Goal: Transaction & Acquisition: Purchase product/service

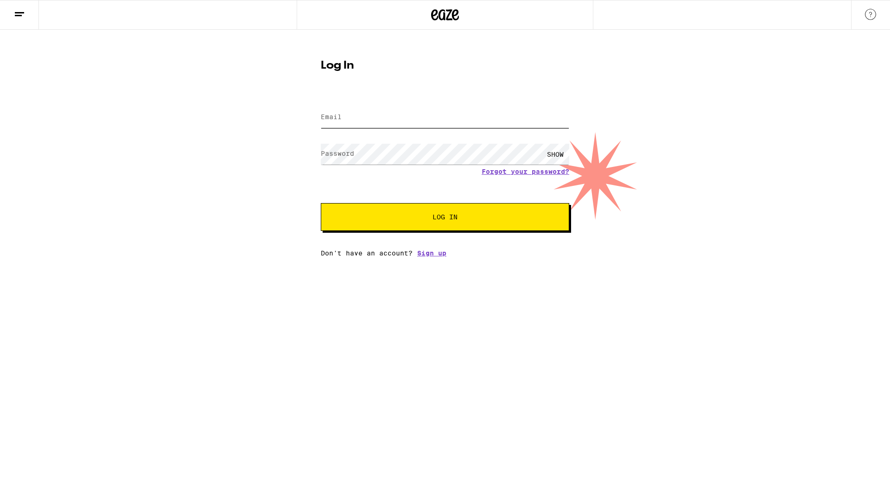
type input "wilmachoy@yahoo.com"
click at [512, 220] on span "Log In" at bounding box center [444, 217] width 173 height 6
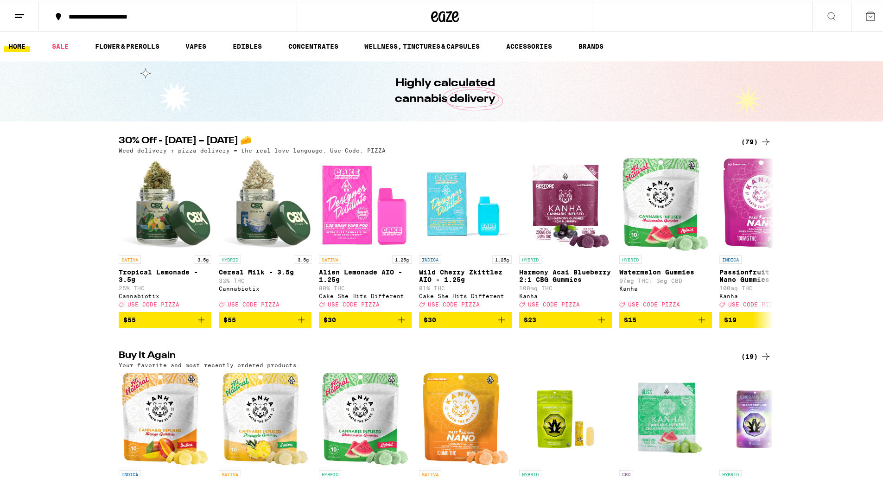
click at [751, 140] on div "(79)" at bounding box center [756, 139] width 30 height 11
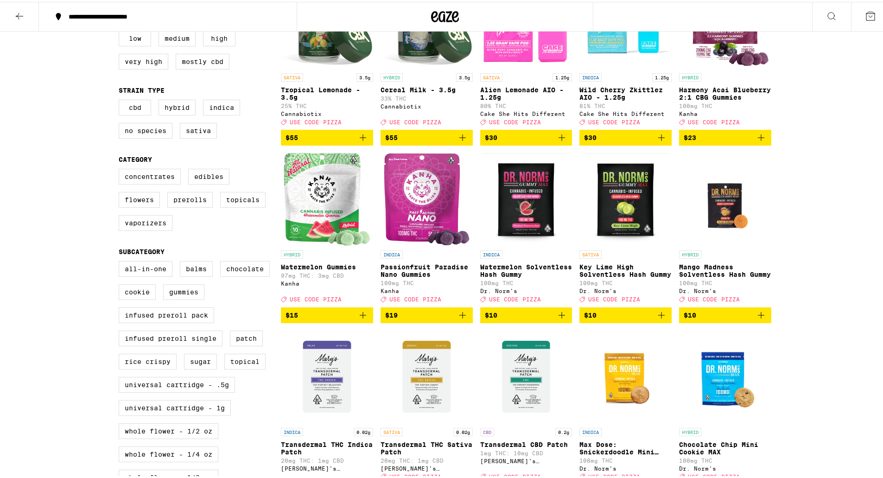
scroll to position [160, 0]
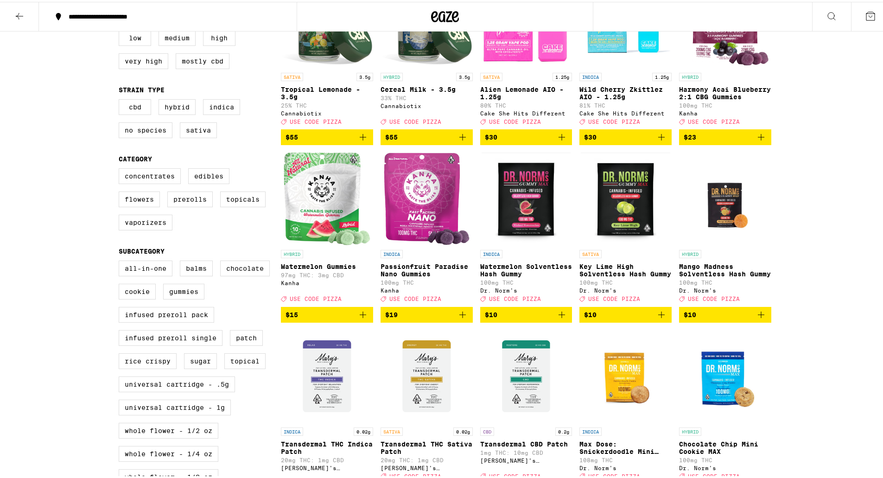
click at [362, 319] on icon "Add to bag" at bounding box center [363, 312] width 11 height 11
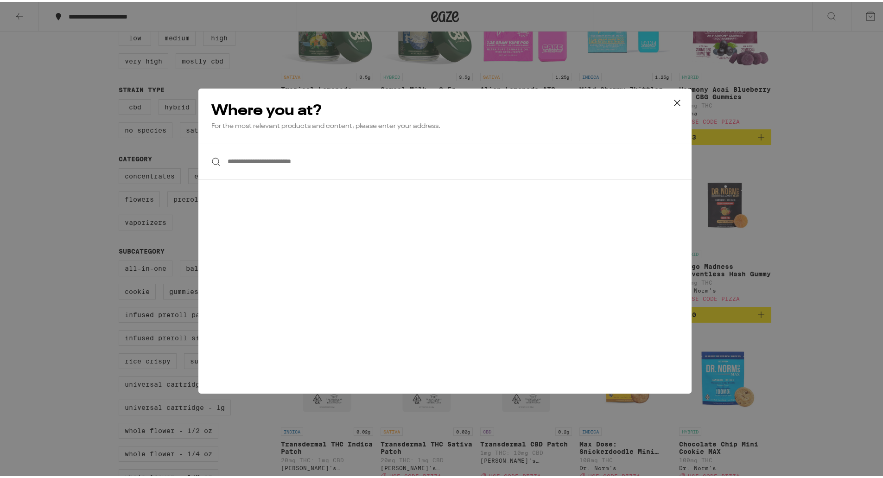
click at [674, 107] on icon at bounding box center [678, 101] width 14 height 14
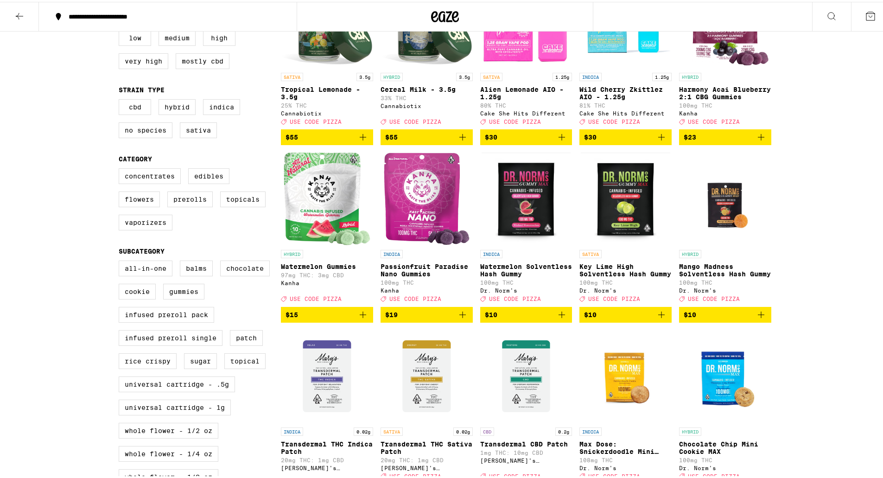
click at [865, 13] on icon at bounding box center [870, 14] width 11 height 11
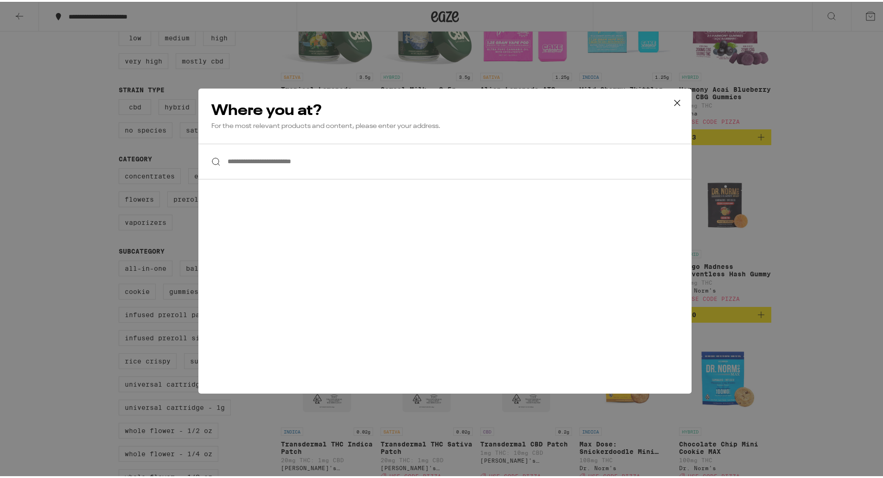
click at [522, 164] on input "**********" at bounding box center [444, 160] width 493 height 36
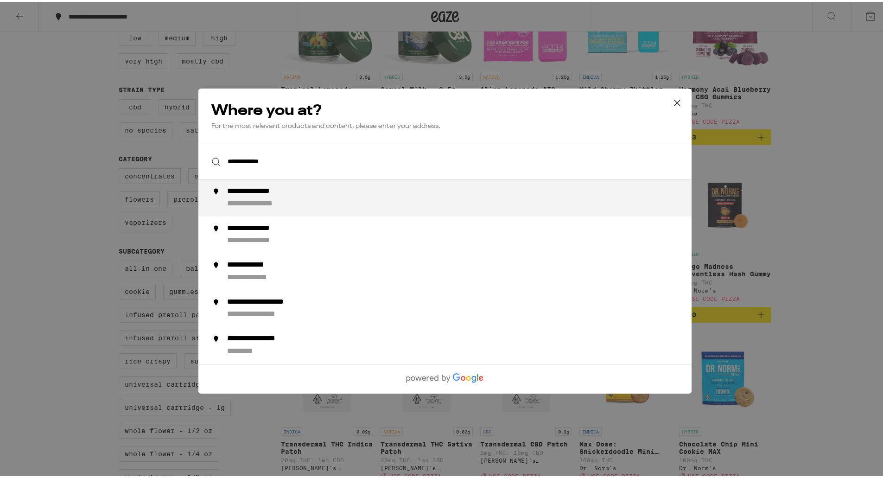
click at [433, 191] on div "**********" at bounding box center [463, 196] width 473 height 22
type input "**********"
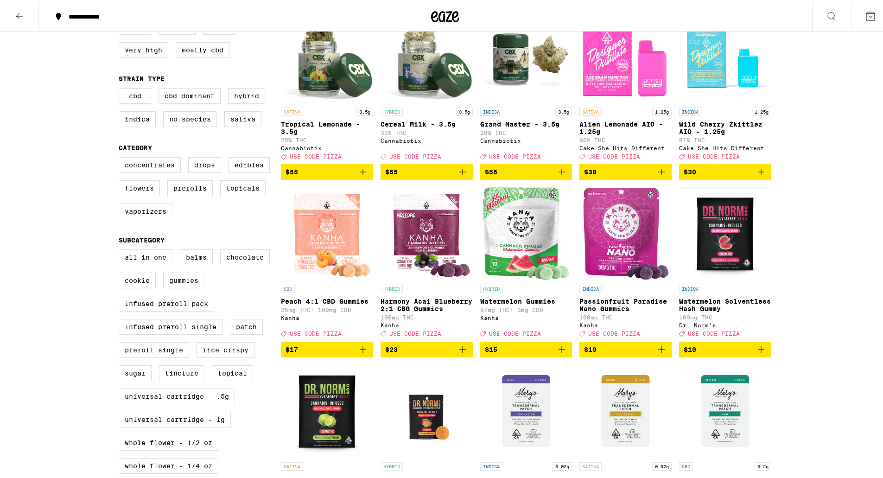
scroll to position [125, 0]
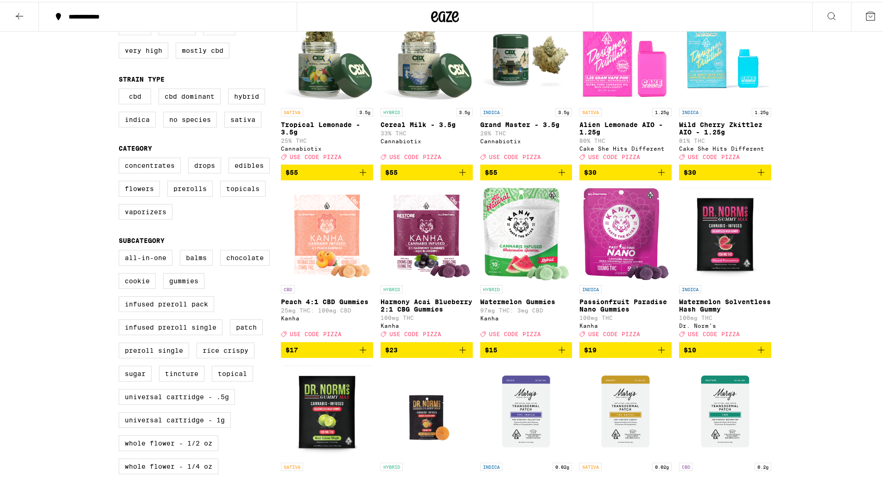
click at [560, 354] on icon "Add to bag" at bounding box center [561, 348] width 11 height 11
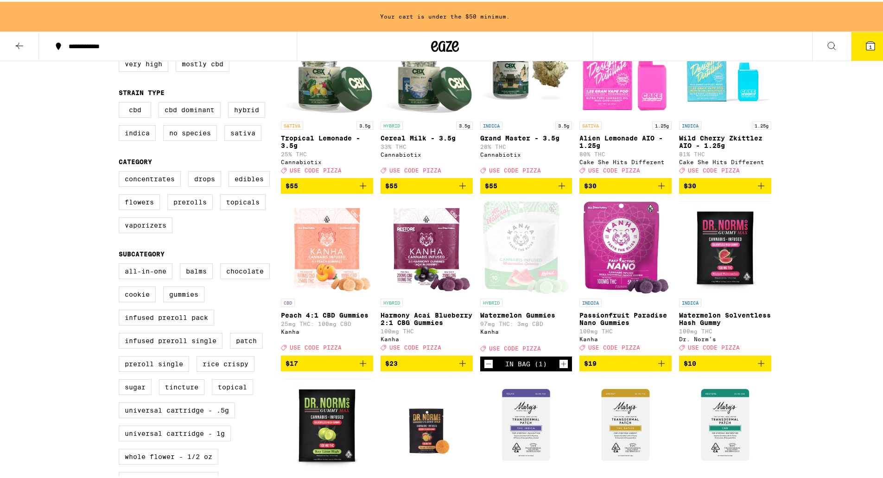
scroll to position [141, 0]
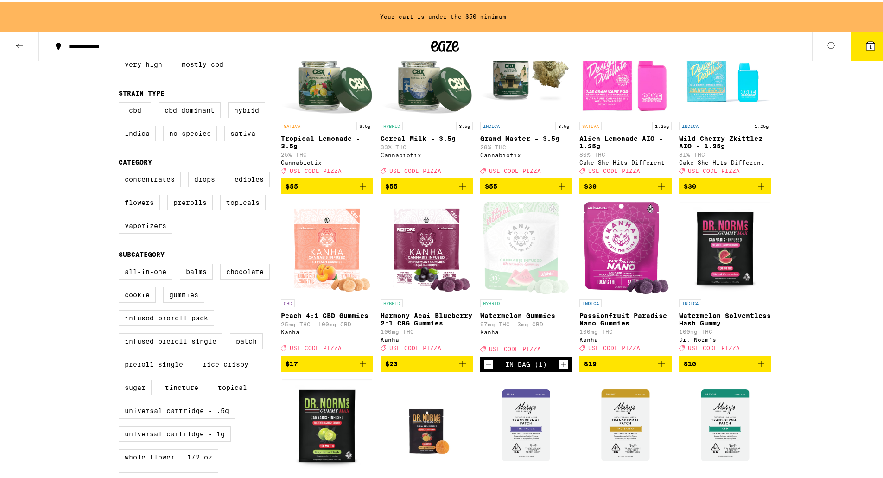
click at [656, 368] on icon "Add to bag" at bounding box center [661, 362] width 11 height 11
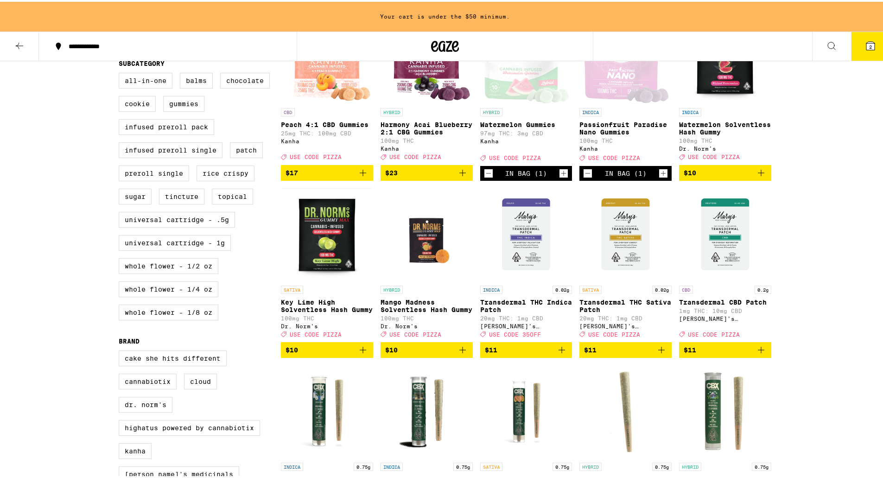
scroll to position [332, 0]
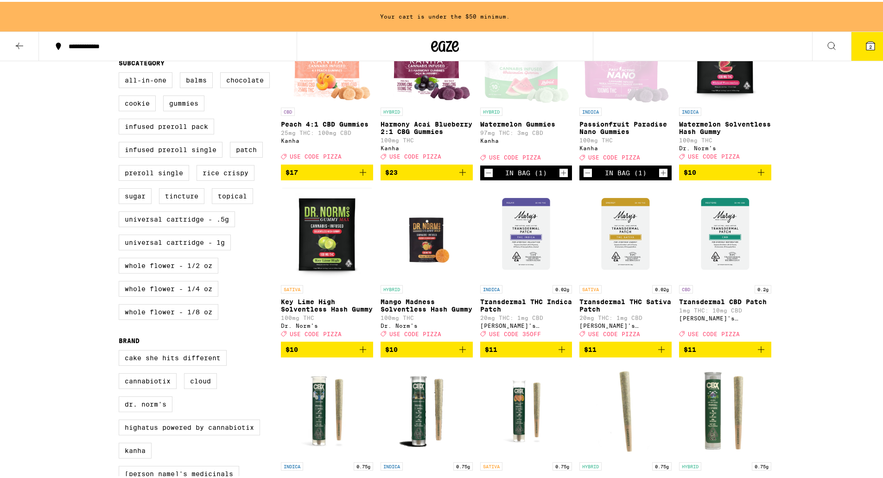
click at [659, 353] on icon "Add to bag" at bounding box center [661, 347] width 11 height 11
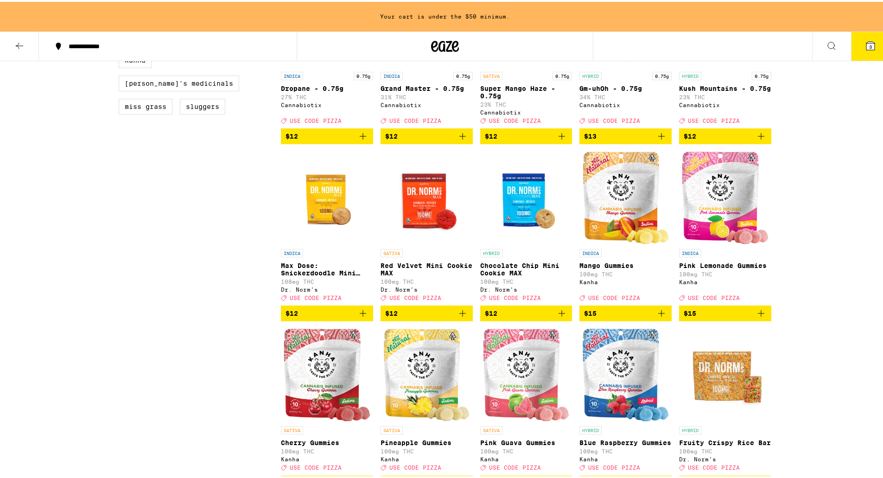
scroll to position [723, 0]
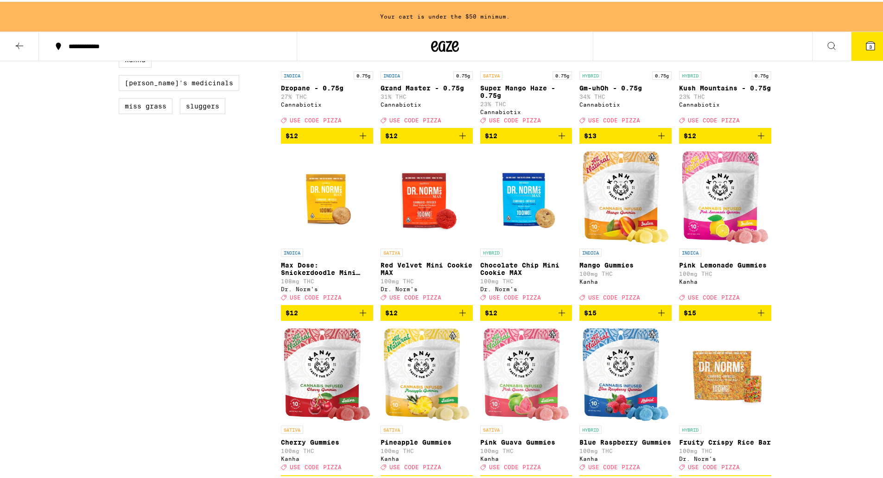
click at [660, 317] on icon "Add to bag" at bounding box center [661, 311] width 11 height 11
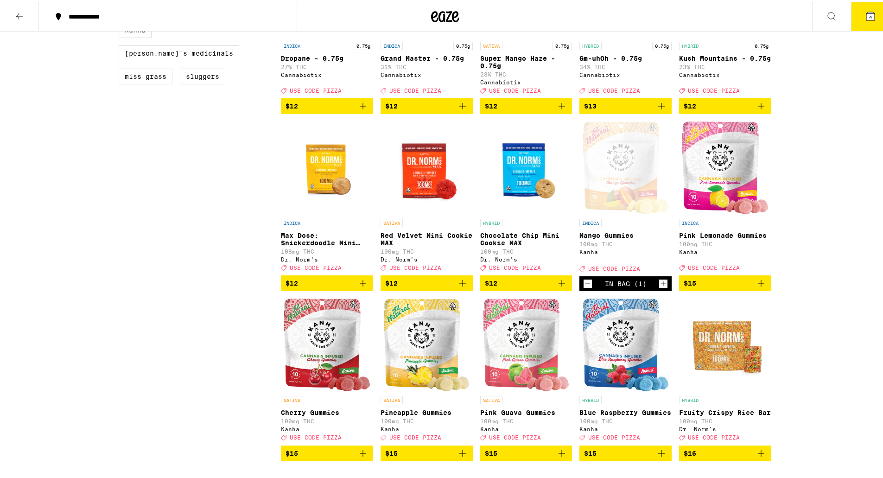
scroll to position [694, 0]
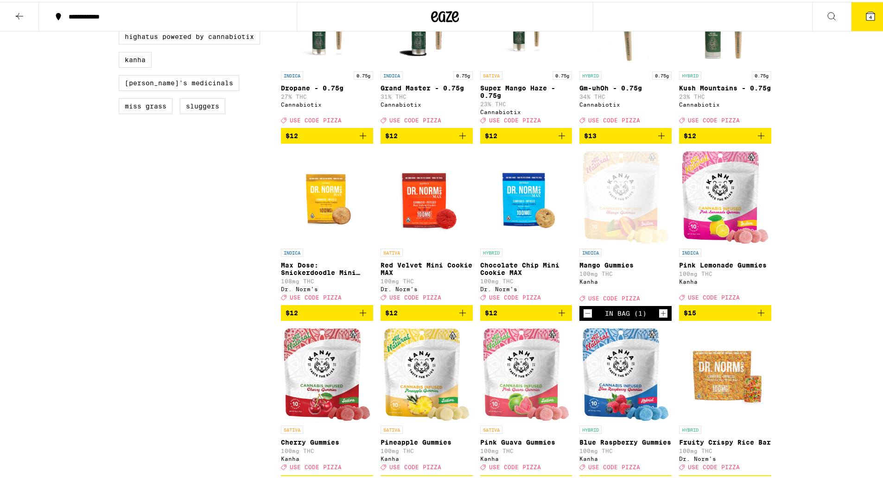
click at [763, 317] on icon "Add to bag" at bounding box center [761, 311] width 11 height 11
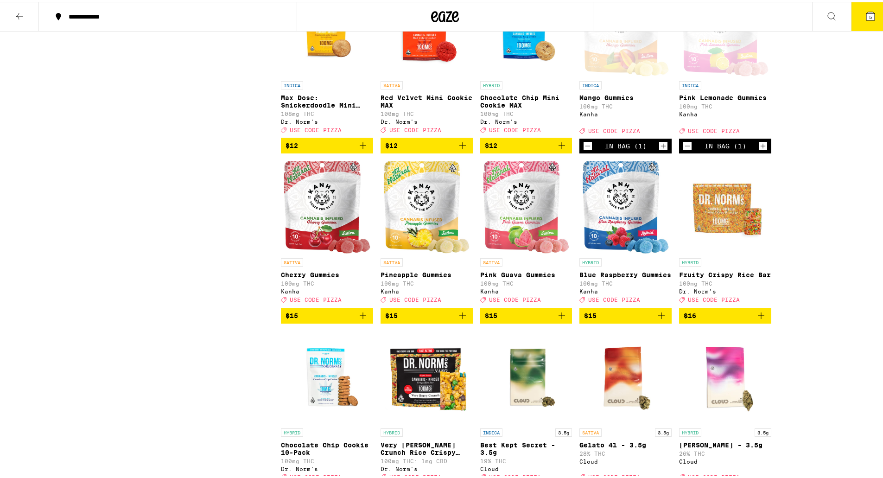
scroll to position [862, 0]
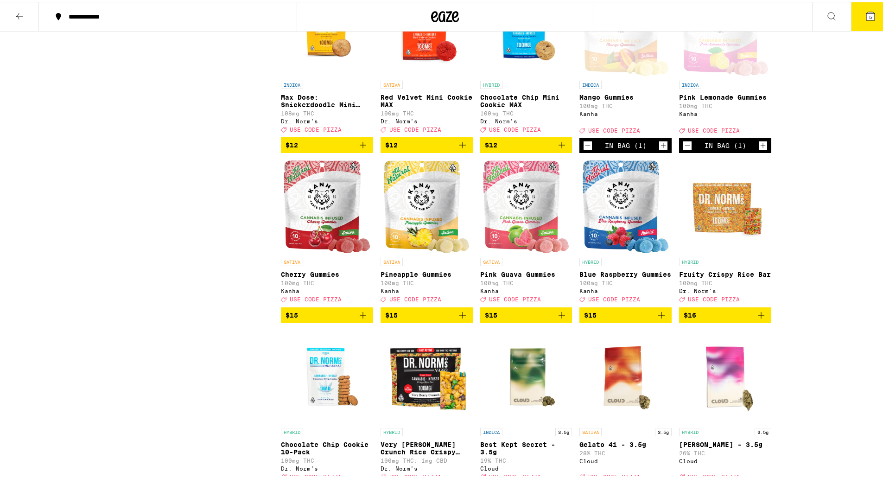
click at [457, 319] on icon "Add to bag" at bounding box center [462, 313] width 11 height 11
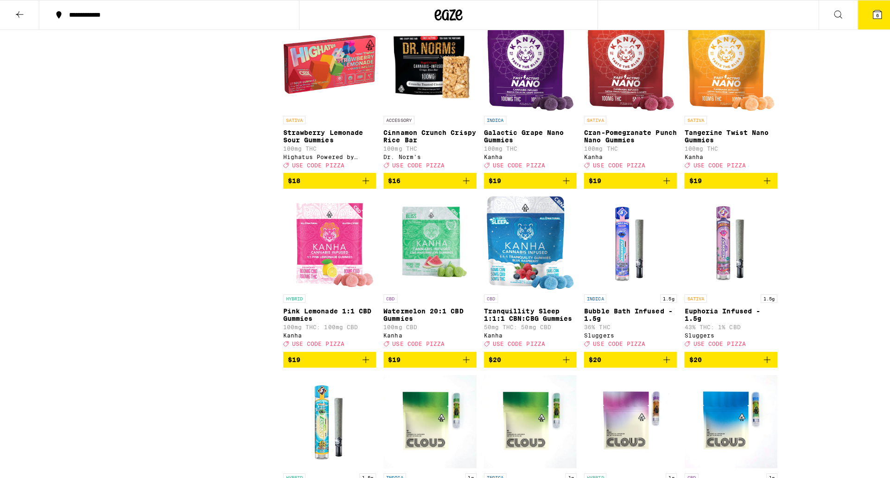
scroll to position [1527, 0]
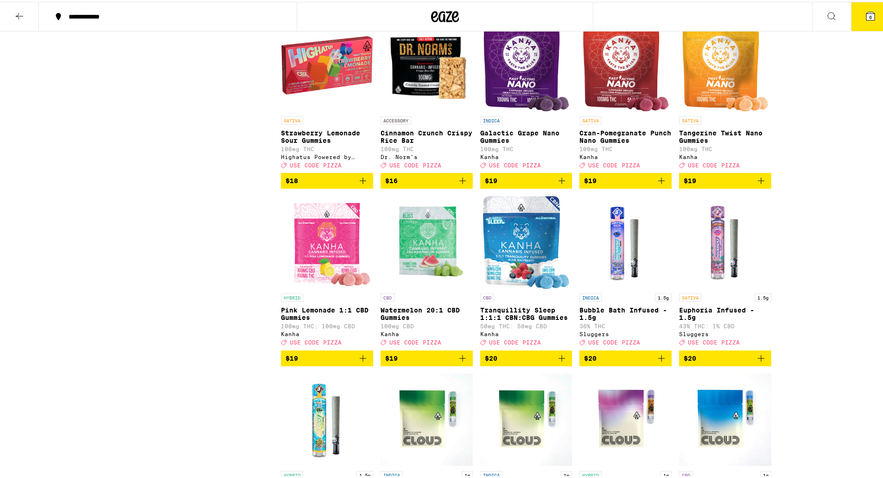
click at [362, 362] on icon "Add to bag" at bounding box center [363, 356] width 11 height 11
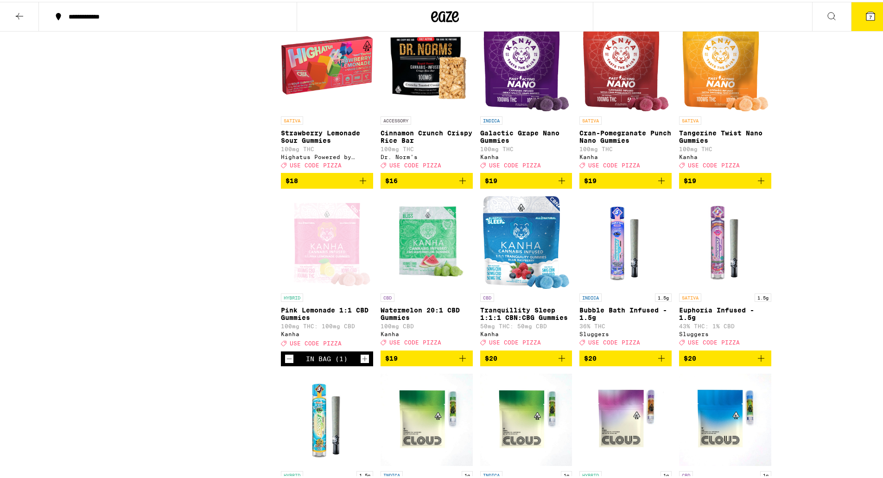
click at [756, 185] on icon "Add to bag" at bounding box center [761, 178] width 11 height 11
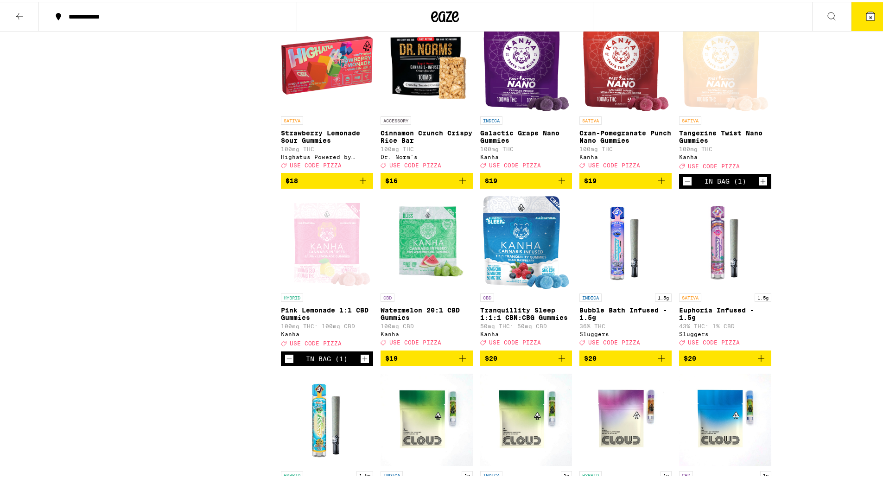
click at [870, 17] on button "8" at bounding box center [870, 14] width 39 height 29
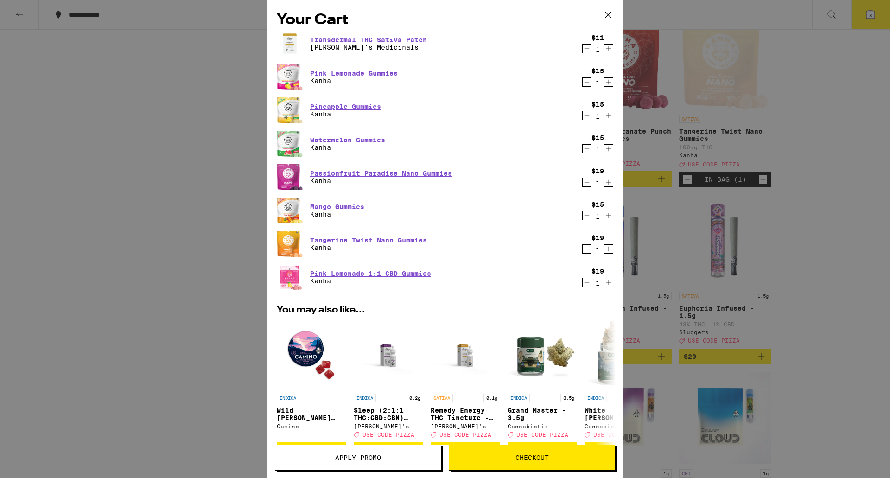
click at [583, 47] on icon "Decrement" at bounding box center [587, 48] width 8 height 11
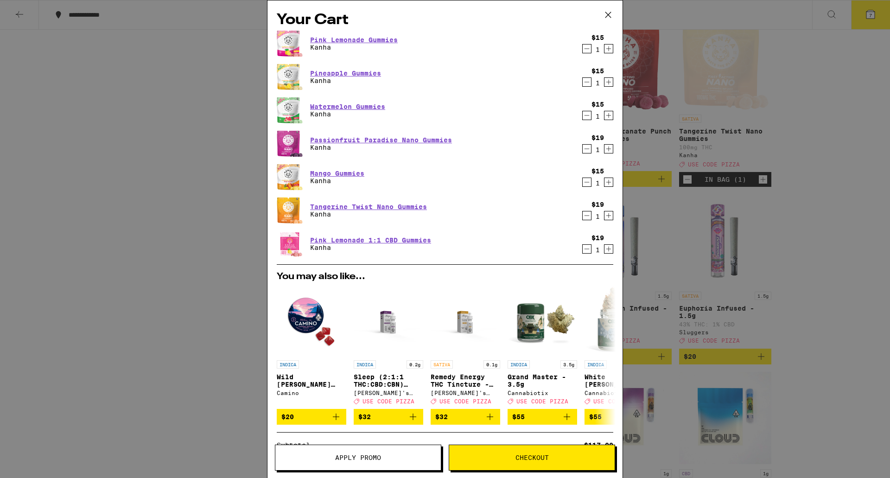
click at [855, 292] on div "Your Cart Pink Lemonade Gummies Kanha $15 1 Pineapple Gummies Kanha $15 1 Water…" at bounding box center [445, 239] width 890 height 478
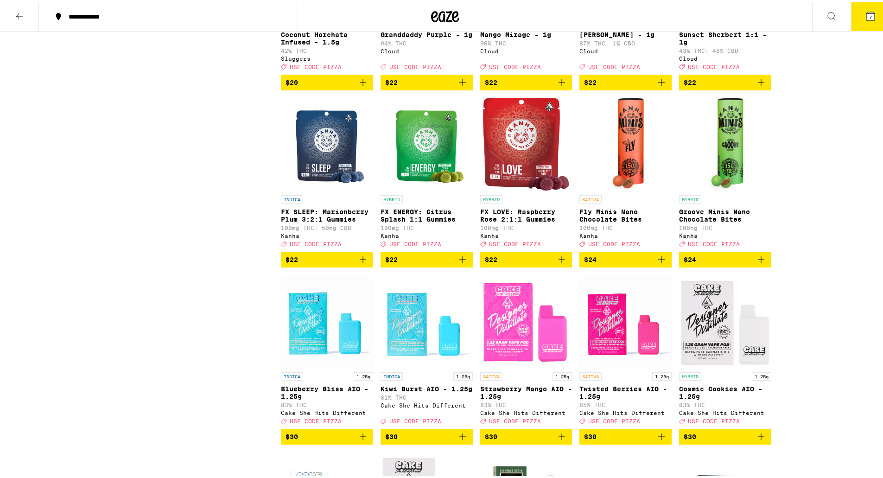
scroll to position [1981, 0]
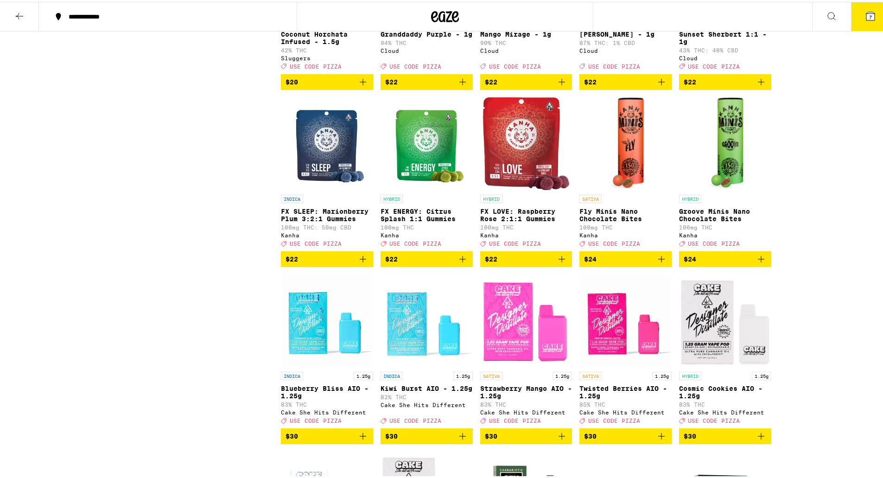
click at [457, 263] on icon "Add to bag" at bounding box center [462, 257] width 11 height 11
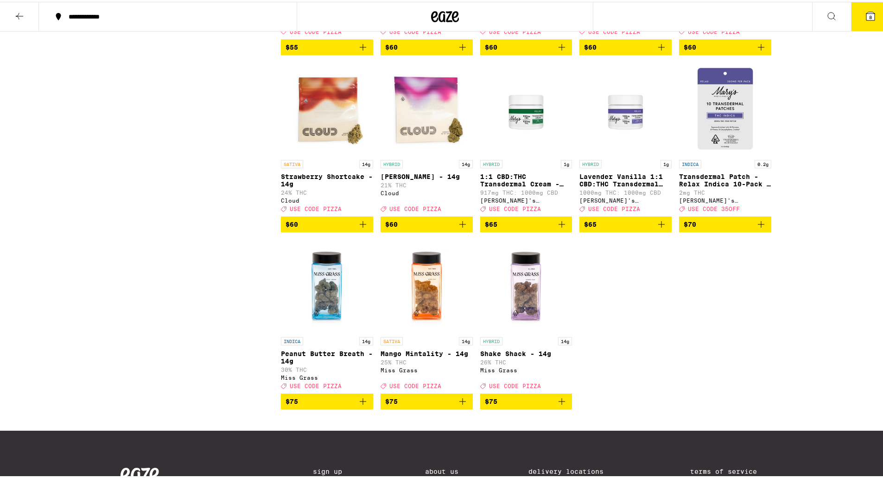
scroll to position [3202, 0]
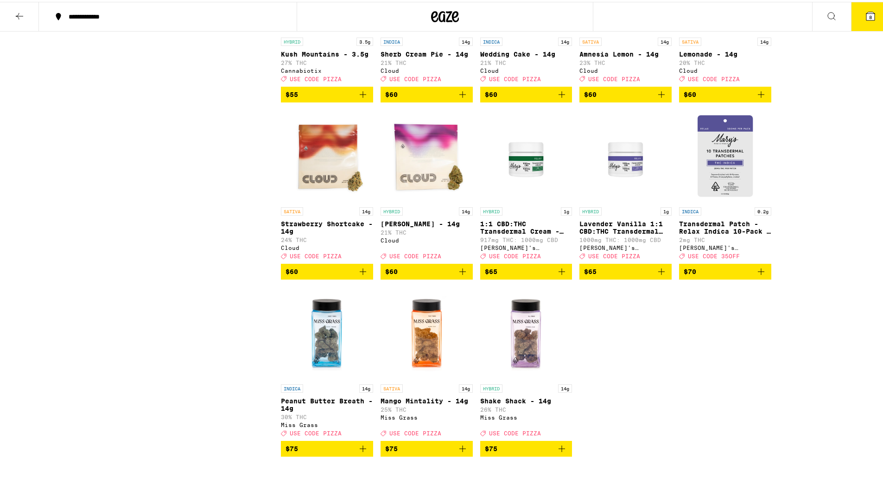
click at [863, 22] on button "8" at bounding box center [870, 14] width 39 height 29
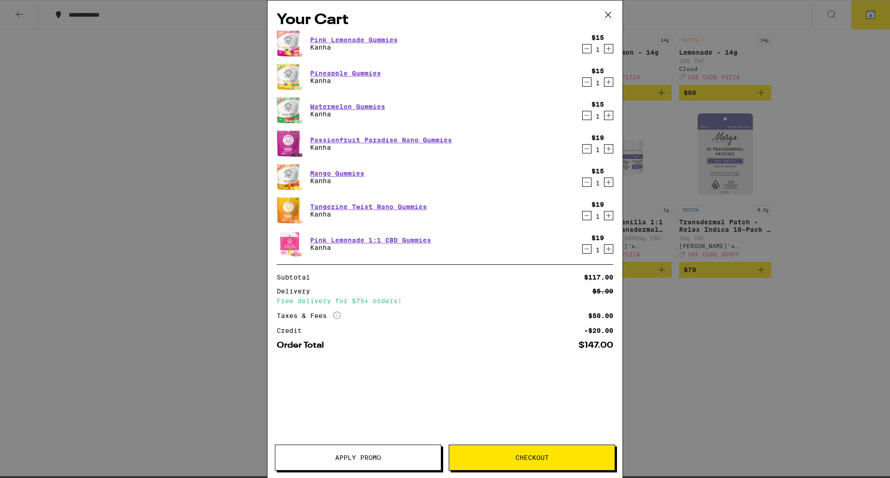
click at [366, 460] on span "Apply Promo" at bounding box center [358, 457] width 46 height 6
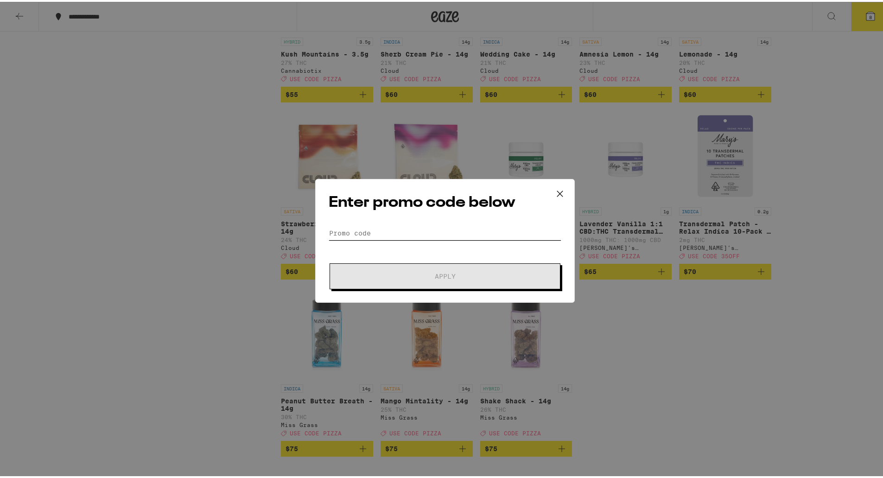
click at [454, 227] on input "Promo Code" at bounding box center [445, 231] width 233 height 14
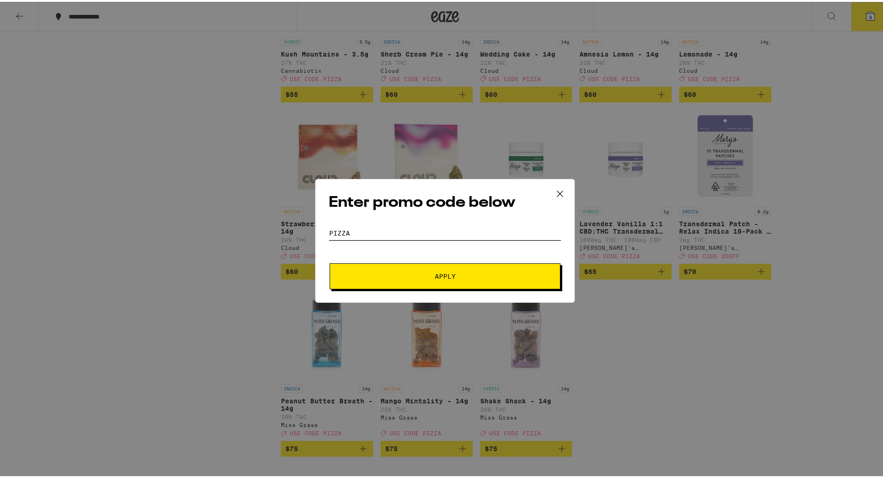
type input "PIZZA"
click at [330, 262] on button "Apply" at bounding box center [445, 275] width 231 height 26
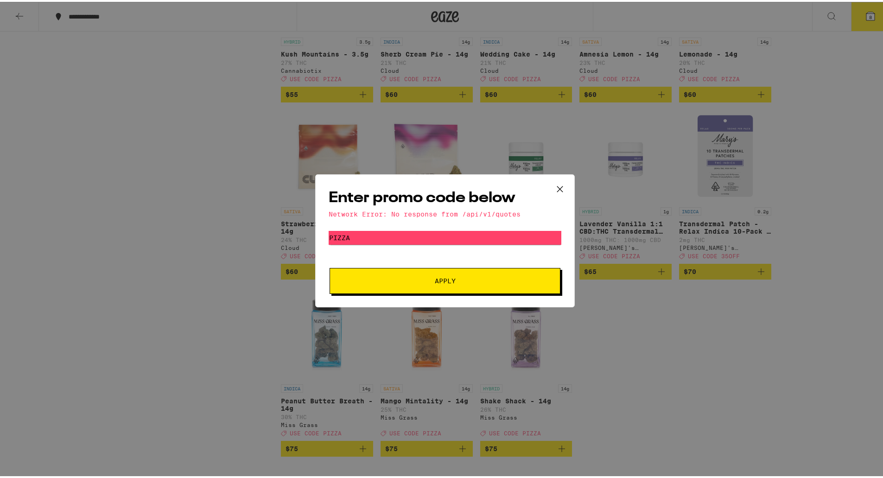
click at [456, 283] on button "Apply" at bounding box center [445, 279] width 231 height 26
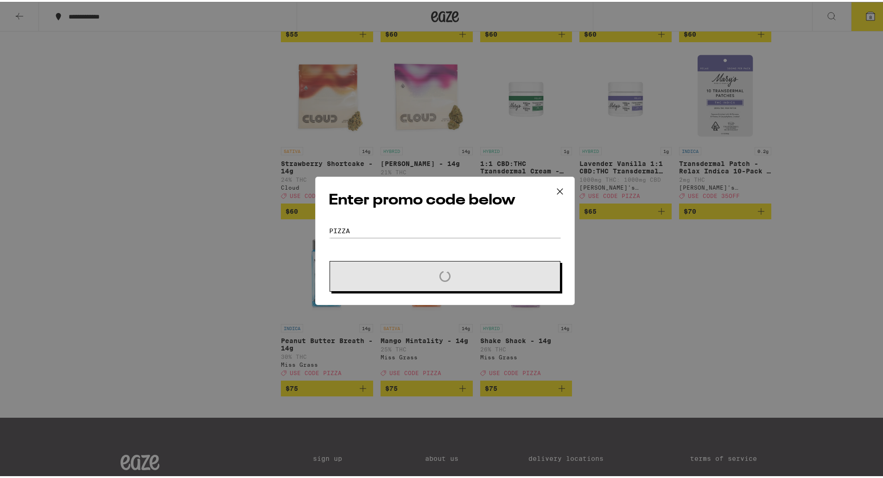
scroll to position [3263, 0]
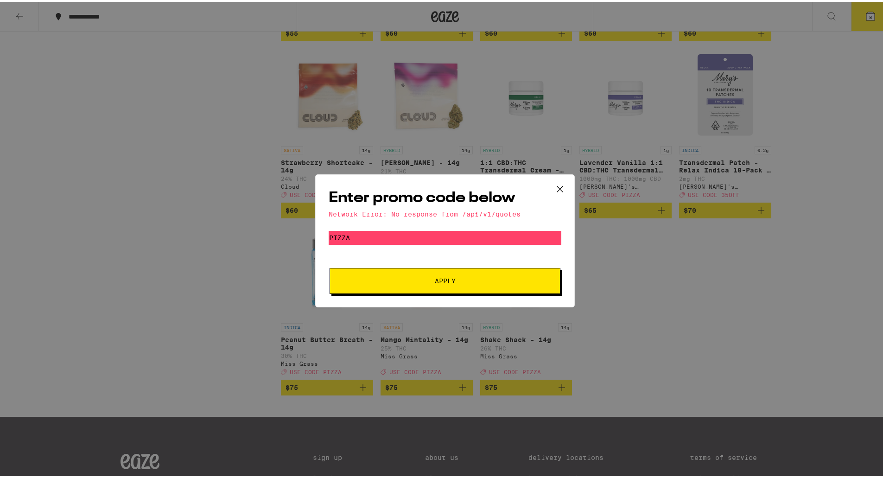
click at [556, 188] on icon at bounding box center [560, 187] width 14 height 14
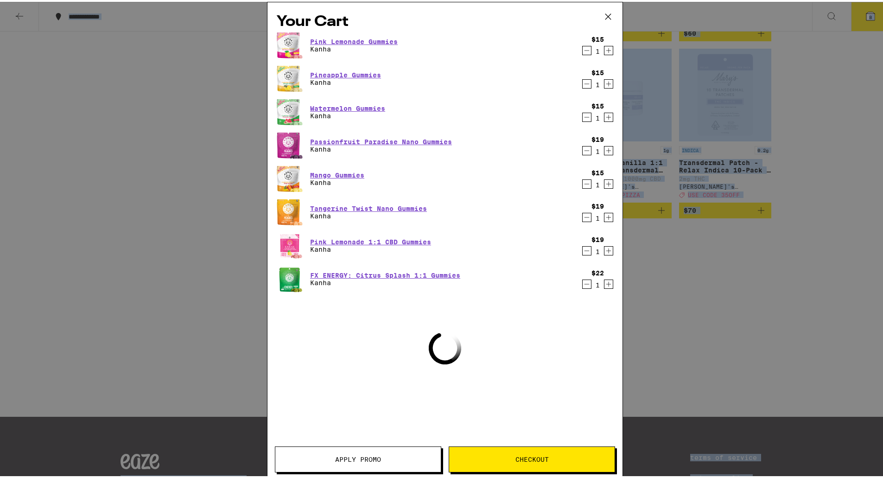
click at [556, 188] on div "Your Cart Pink Lemonade Gummies Kanha $15 1 Pineapple Gummies Kanha $15 1 Water…" at bounding box center [445, 239] width 890 height 478
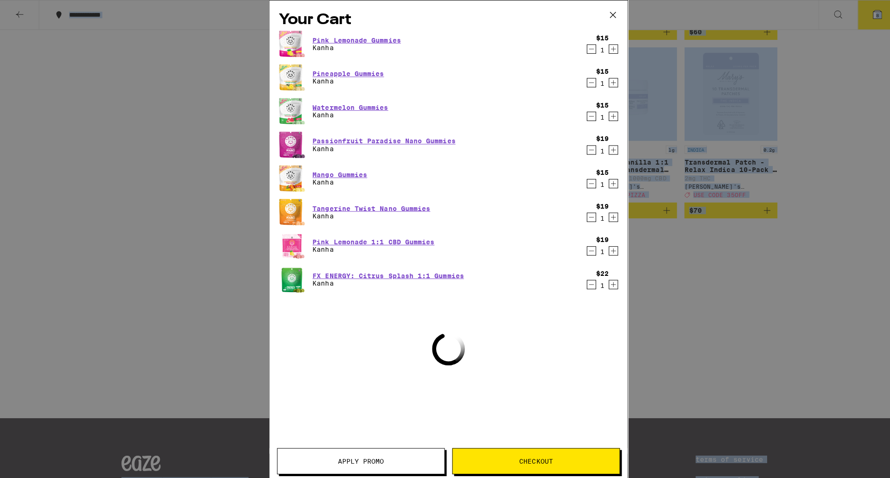
scroll to position [3202, 0]
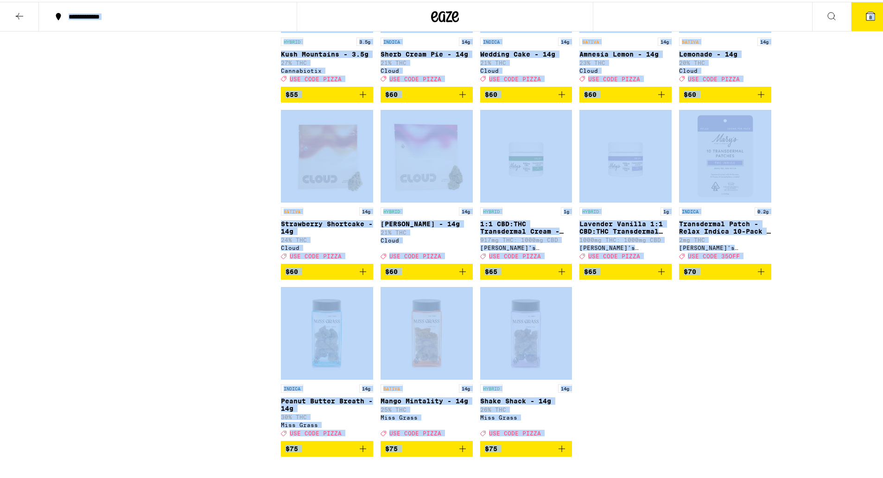
click at [867, 18] on icon at bounding box center [871, 14] width 8 height 8
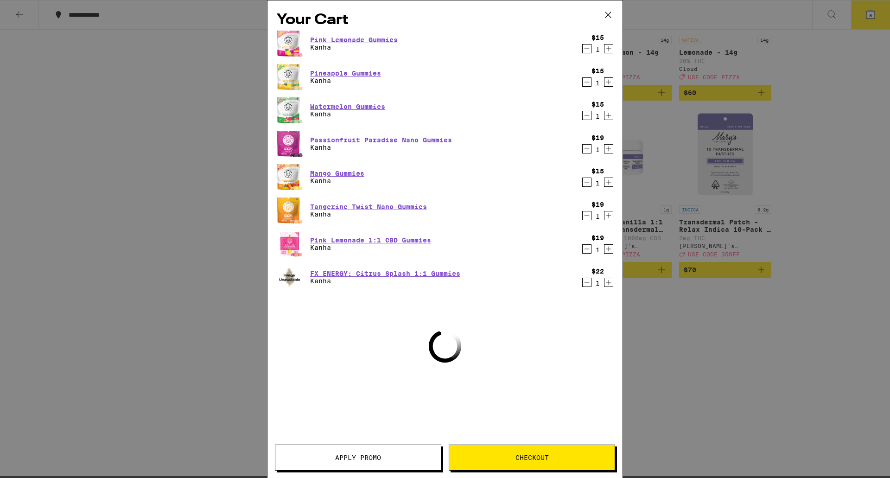
click at [107, 248] on div "Your Cart Pink Lemonade Gummies Kanha $15 1 Pineapple Gummies Kanha $15 1 Water…" at bounding box center [445, 239] width 890 height 478
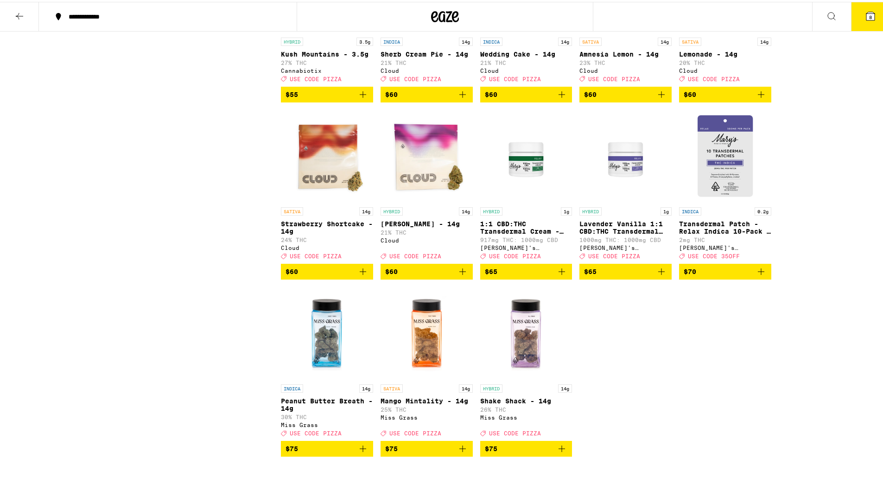
click at [865, 19] on icon at bounding box center [870, 14] width 11 height 11
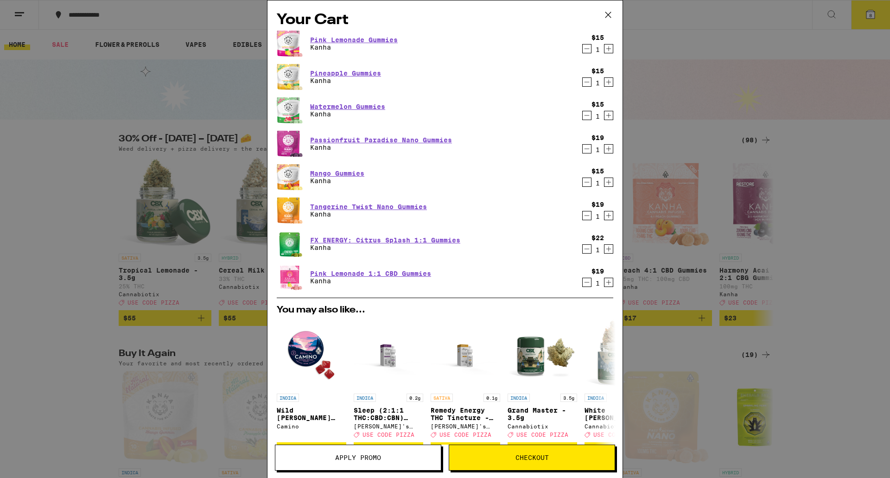
click at [583, 284] on icon "Decrement" at bounding box center [587, 282] width 8 height 11
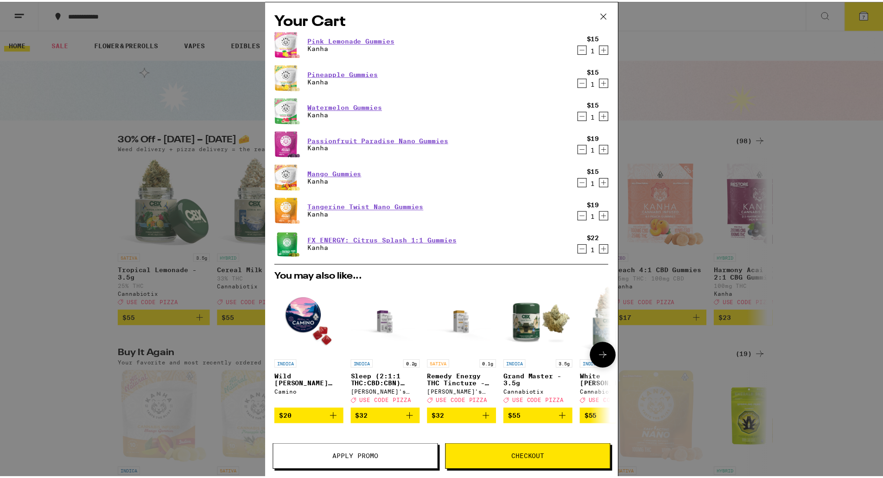
scroll to position [143, 0]
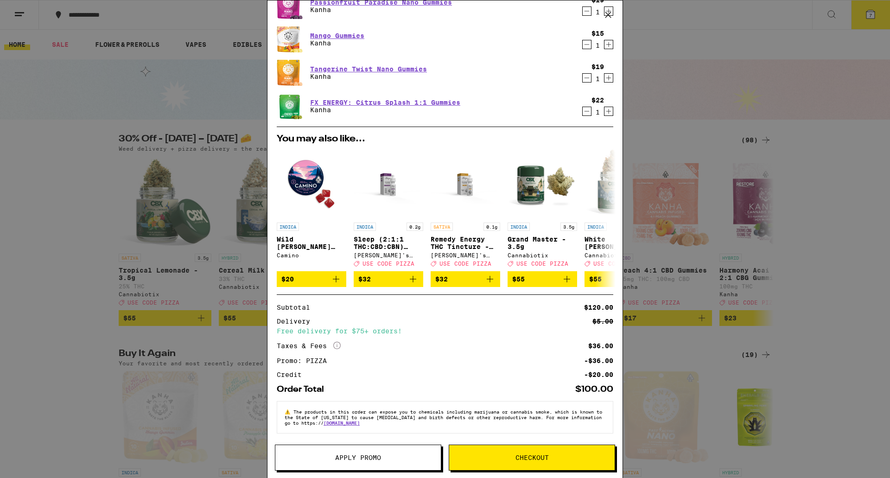
click at [523, 452] on button "Checkout" at bounding box center [532, 458] width 166 height 26
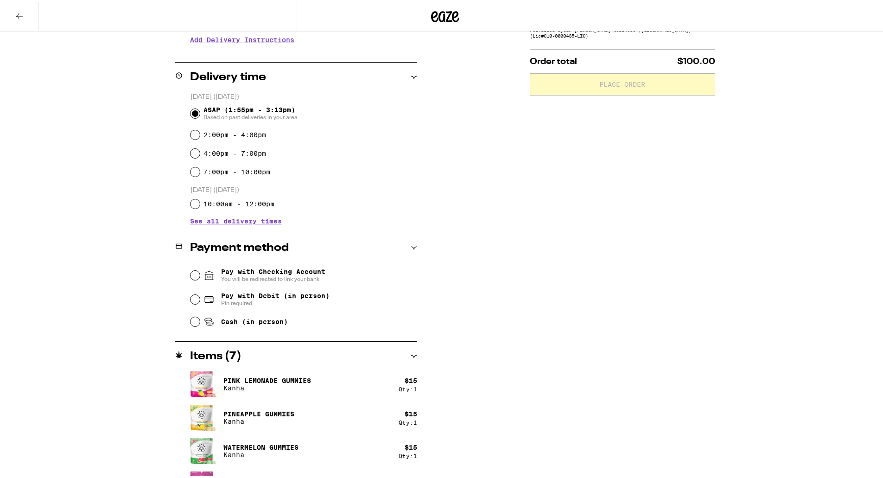
scroll to position [198, 0]
click at [295, 297] on span "Pay with Debit (in person)" at bounding box center [275, 293] width 109 height 7
click at [200, 299] on input "Pay with Debit (in person) Pin required" at bounding box center [195, 297] width 9 height 9
radio input "true"
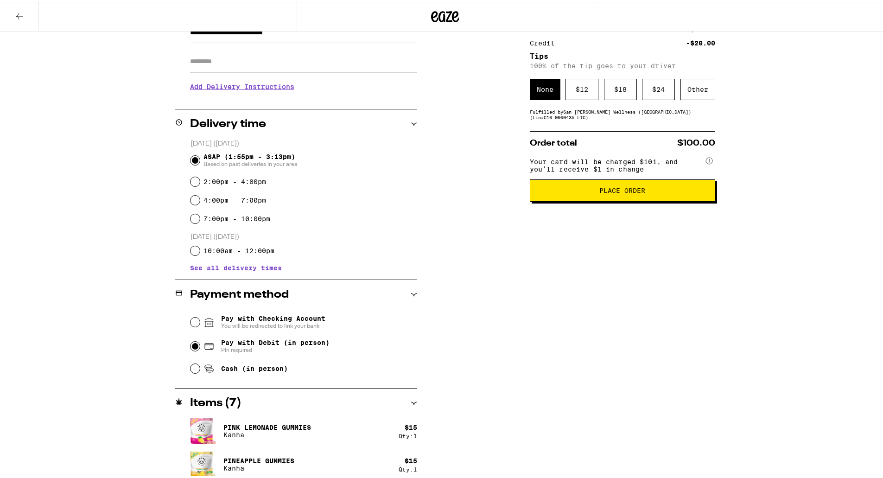
scroll to position [151, 0]
click at [631, 192] on span "Place Order" at bounding box center [623, 188] width 46 height 6
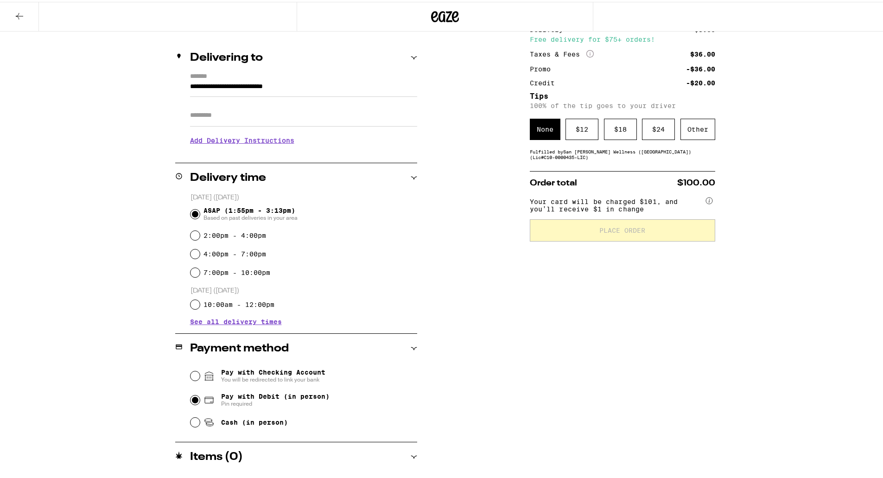
scroll to position [97, 0]
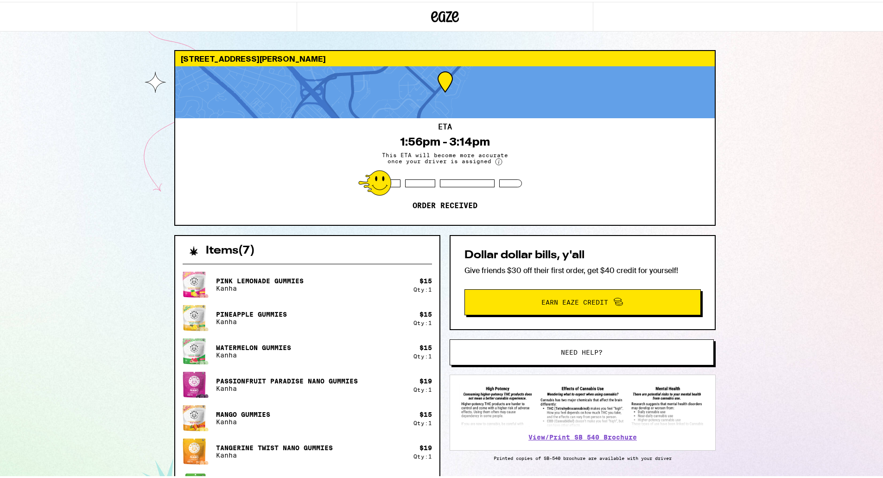
click at [839, 170] on div "466 Tiller Ln Redwood City 94065 ETA 1:56pm - 3:14pm This ETA will become more …" at bounding box center [445, 346] width 890 height 692
